Goal: Information Seeking & Learning: Understand process/instructions

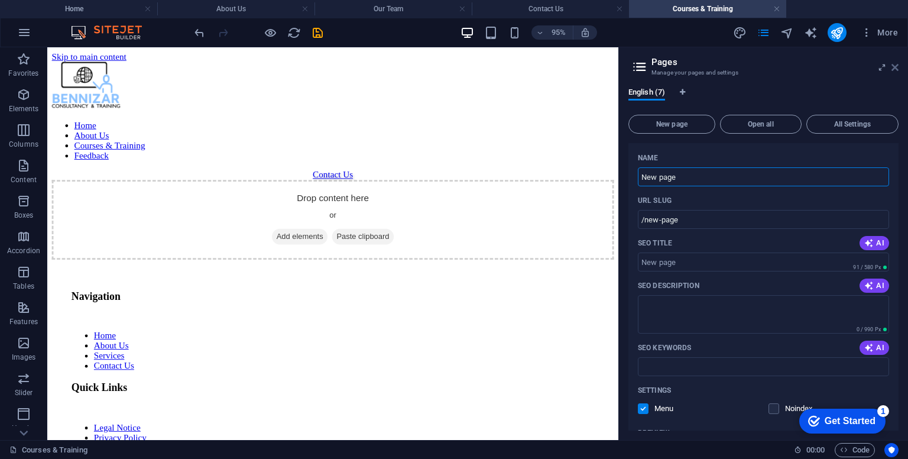
drag, startPoint x: 898, startPoint y: 67, endPoint x: 842, endPoint y: 23, distance: 71.6
click at [898, 67] on icon at bounding box center [895, 67] width 7 height 9
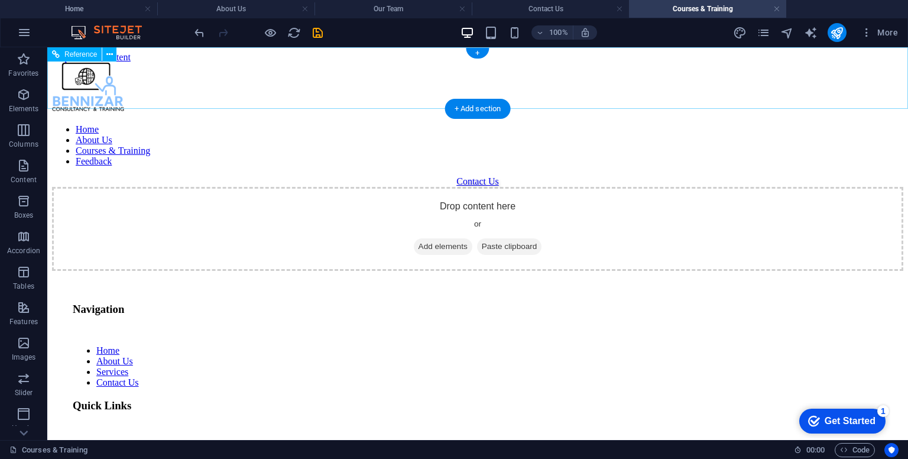
click at [819, 176] on div "Contact Us" at bounding box center [478, 181] width 852 height 11
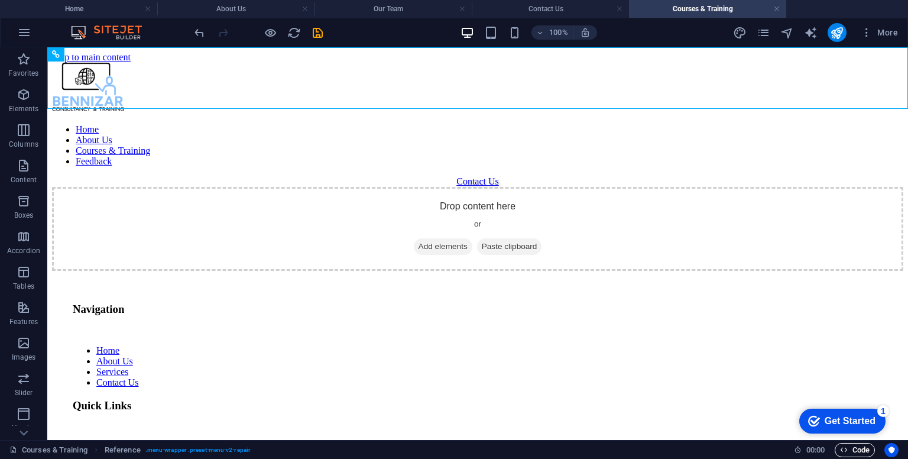
click at [850, 446] on span "Code" at bounding box center [855, 450] width 30 height 14
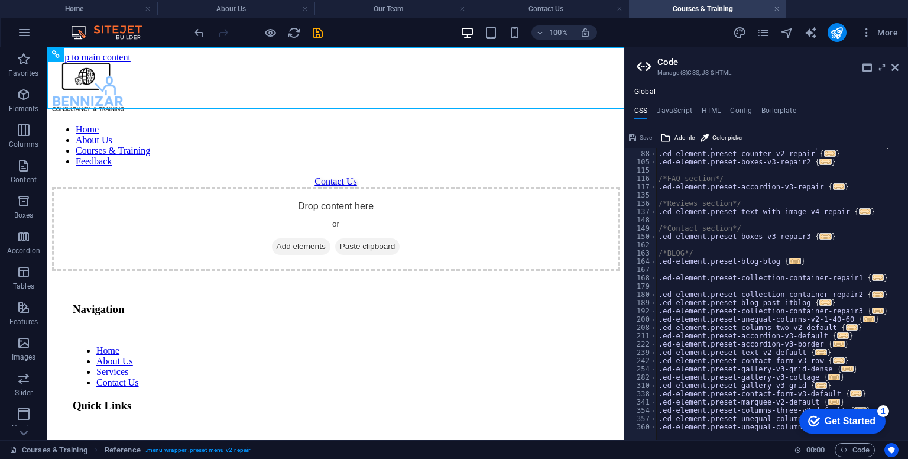
scroll to position [102, 0]
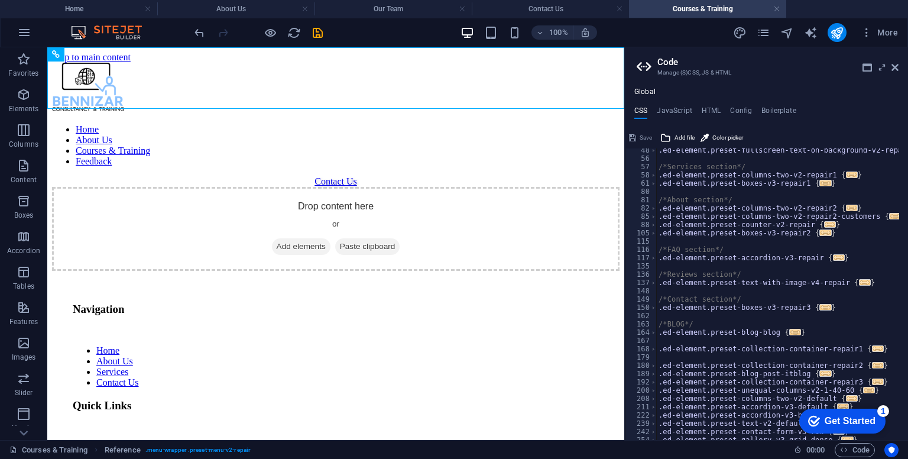
click at [698, 106] on ul "CSS JavaScript HTML Config Boilerplate" at bounding box center [766, 112] width 283 height 13
click at [707, 107] on h4 "HTML" at bounding box center [712, 112] width 20 height 13
type textarea "<a href="#main-content" class="button wv-link-content">Skip to main content</a>"
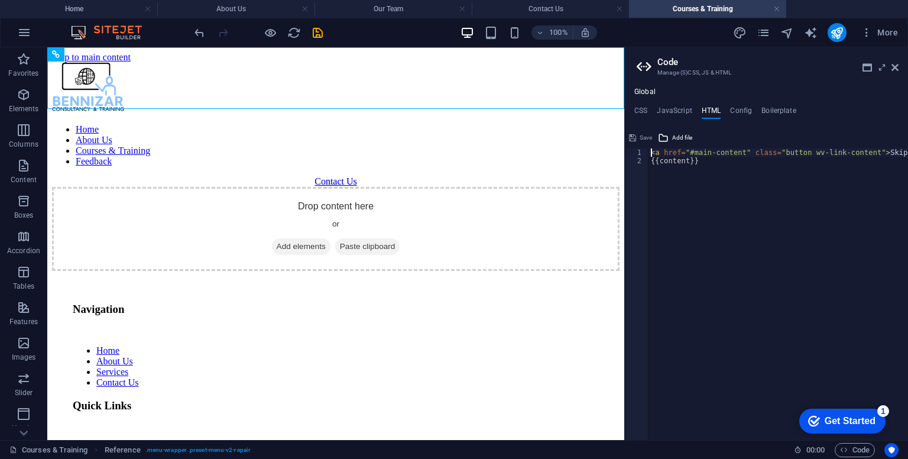
click at [753, 113] on ul "CSS JavaScript HTML Config Boilerplate" at bounding box center [766, 112] width 283 height 13
click at [691, 112] on ul "CSS JavaScript HTML Config Boilerplate" at bounding box center [766, 112] width 283 height 13
click at [687, 111] on h4 "JavaScript" at bounding box center [674, 112] width 35 height 13
type textarea "/* JS for preset "Menu V2" */"
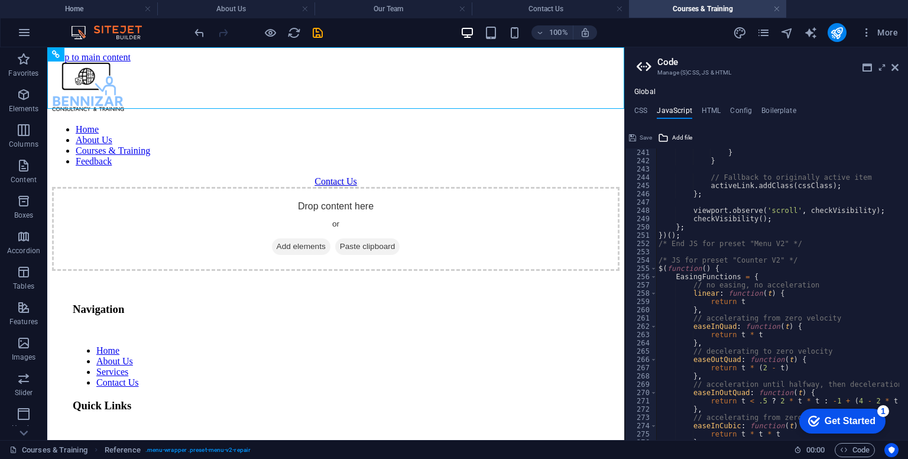
scroll to position [2058, 0]
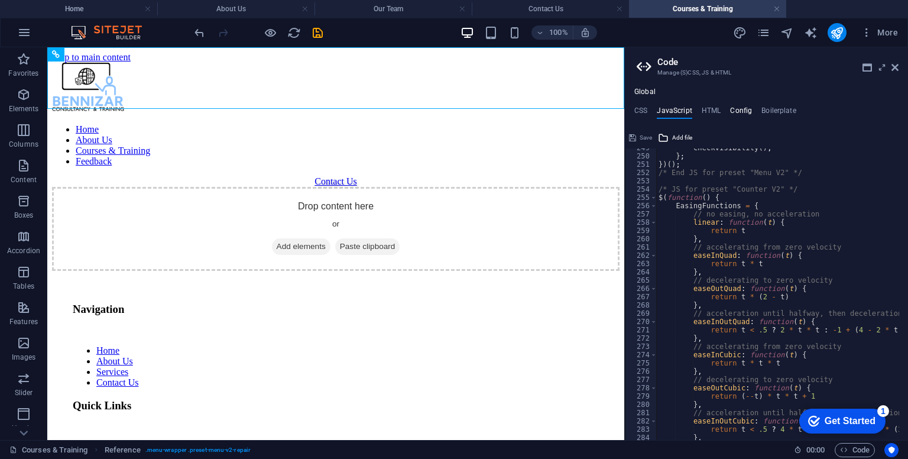
click at [743, 113] on h4 "Config" at bounding box center [741, 112] width 22 height 13
type textarea "$color-background: #ffffff;"
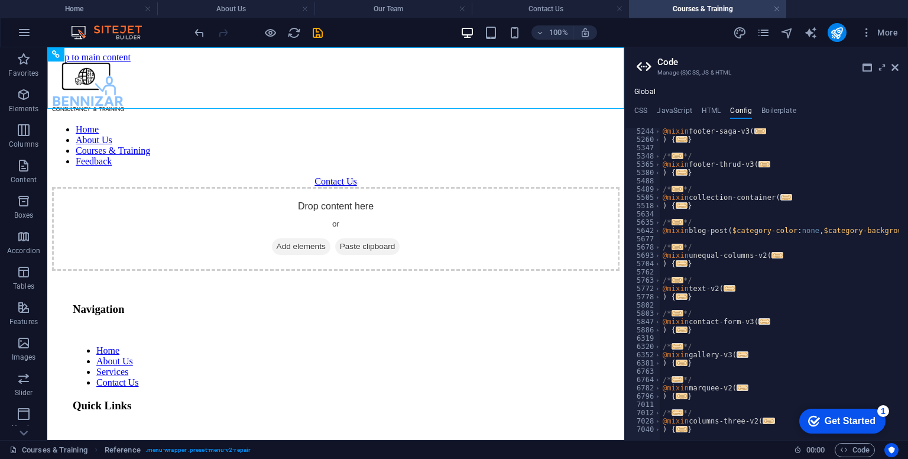
scroll to position [887, 0]
click at [791, 111] on h4 "Boilerplate" at bounding box center [779, 112] width 35 height 13
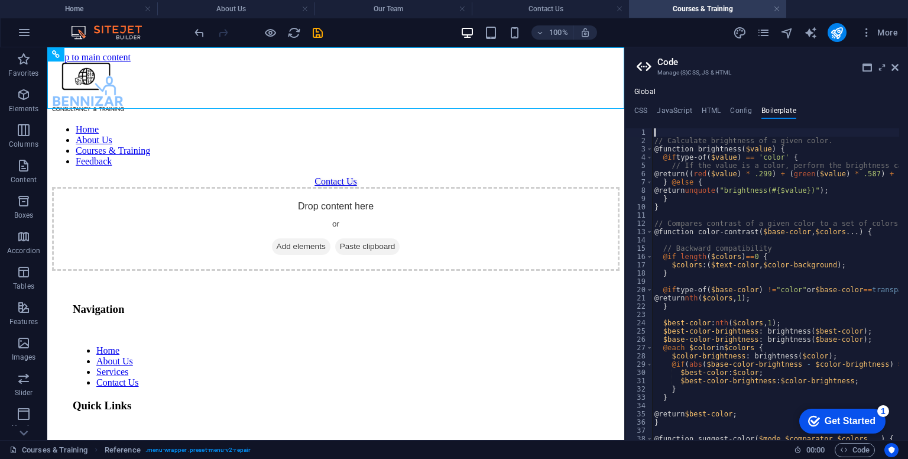
click at [899, 68] on aside "Code Manage (S)CSS, JS & HTML Global CSS JavaScript HTML Config Boilerplate /* …" at bounding box center [767, 243] width 284 height 393
click at [895, 67] on icon at bounding box center [895, 67] width 7 height 9
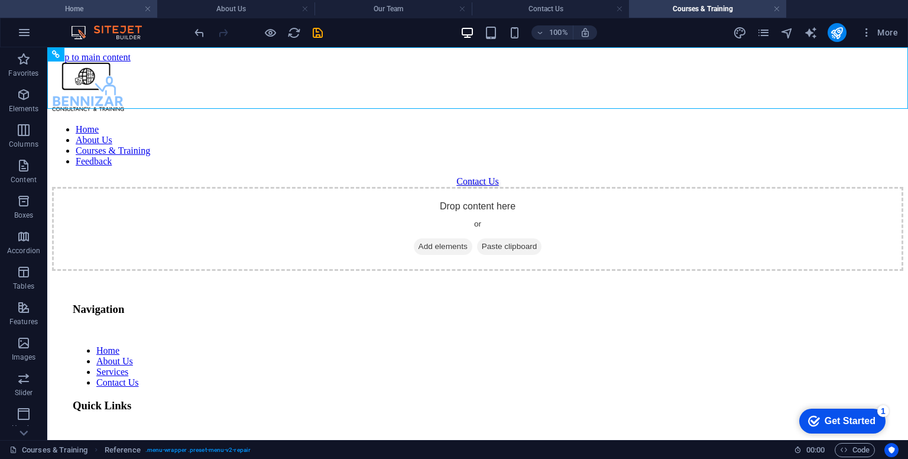
click at [111, 15] on h4 "Home" at bounding box center [78, 8] width 157 height 13
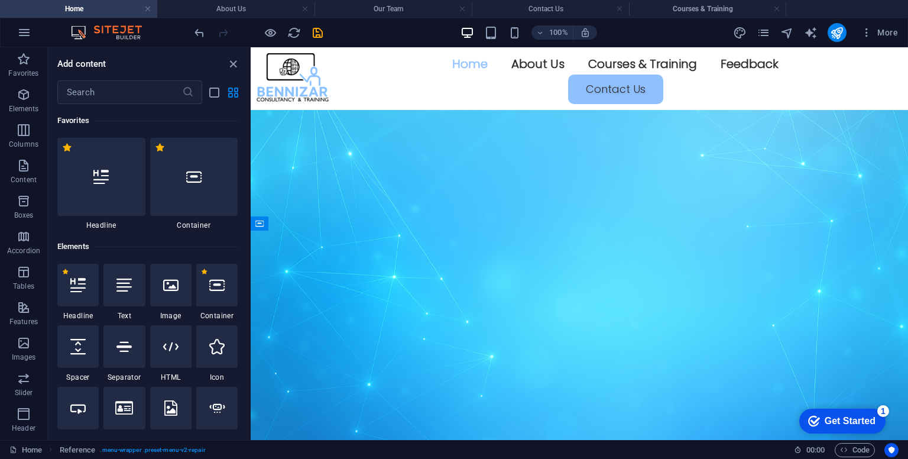
scroll to position [610, 0]
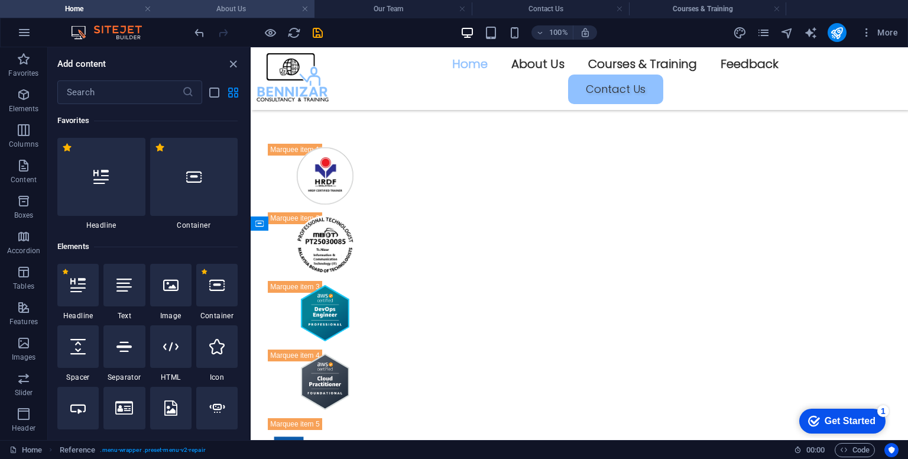
click at [212, 13] on h4 "About Us" at bounding box center [235, 8] width 157 height 13
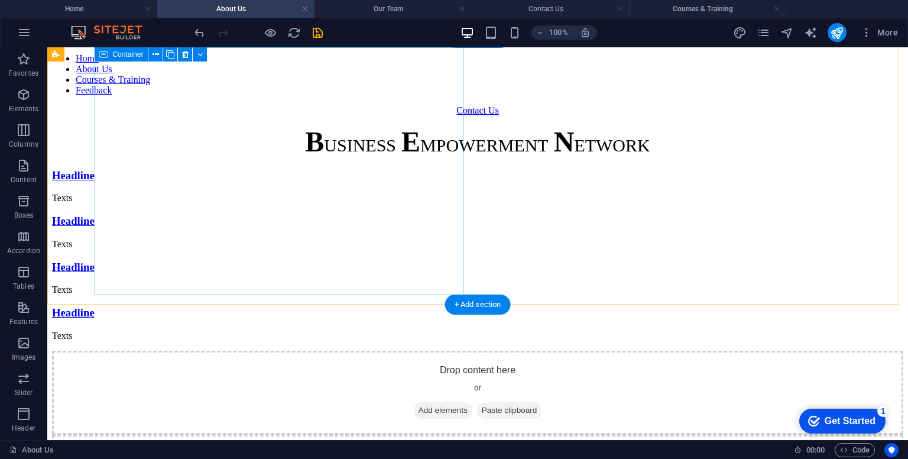
scroll to position [0, 0]
